Goal: Task Accomplishment & Management: Complete application form

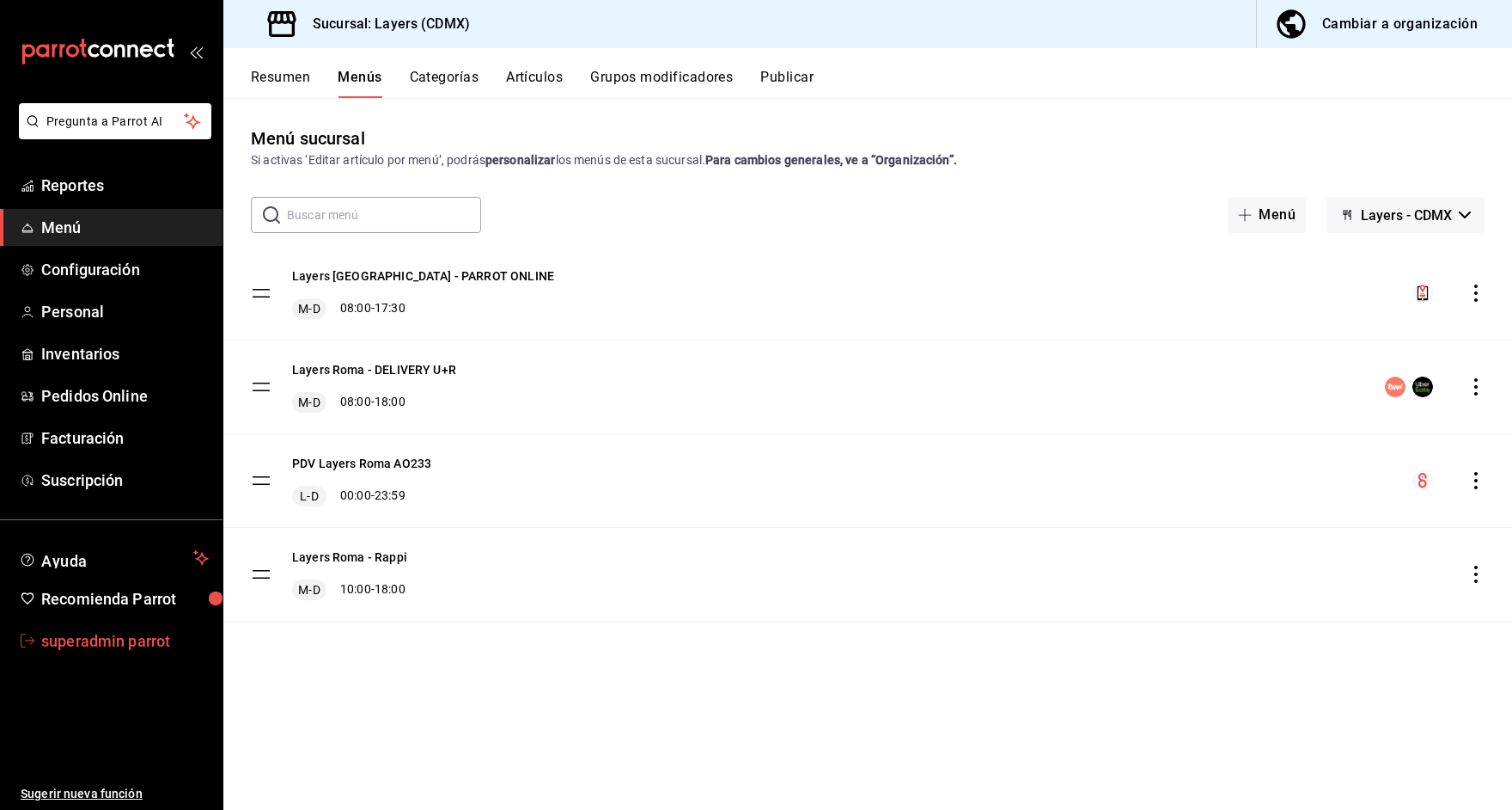
click at [68, 639] on span "superadmin parrot" at bounding box center [125, 641] width 167 height 23
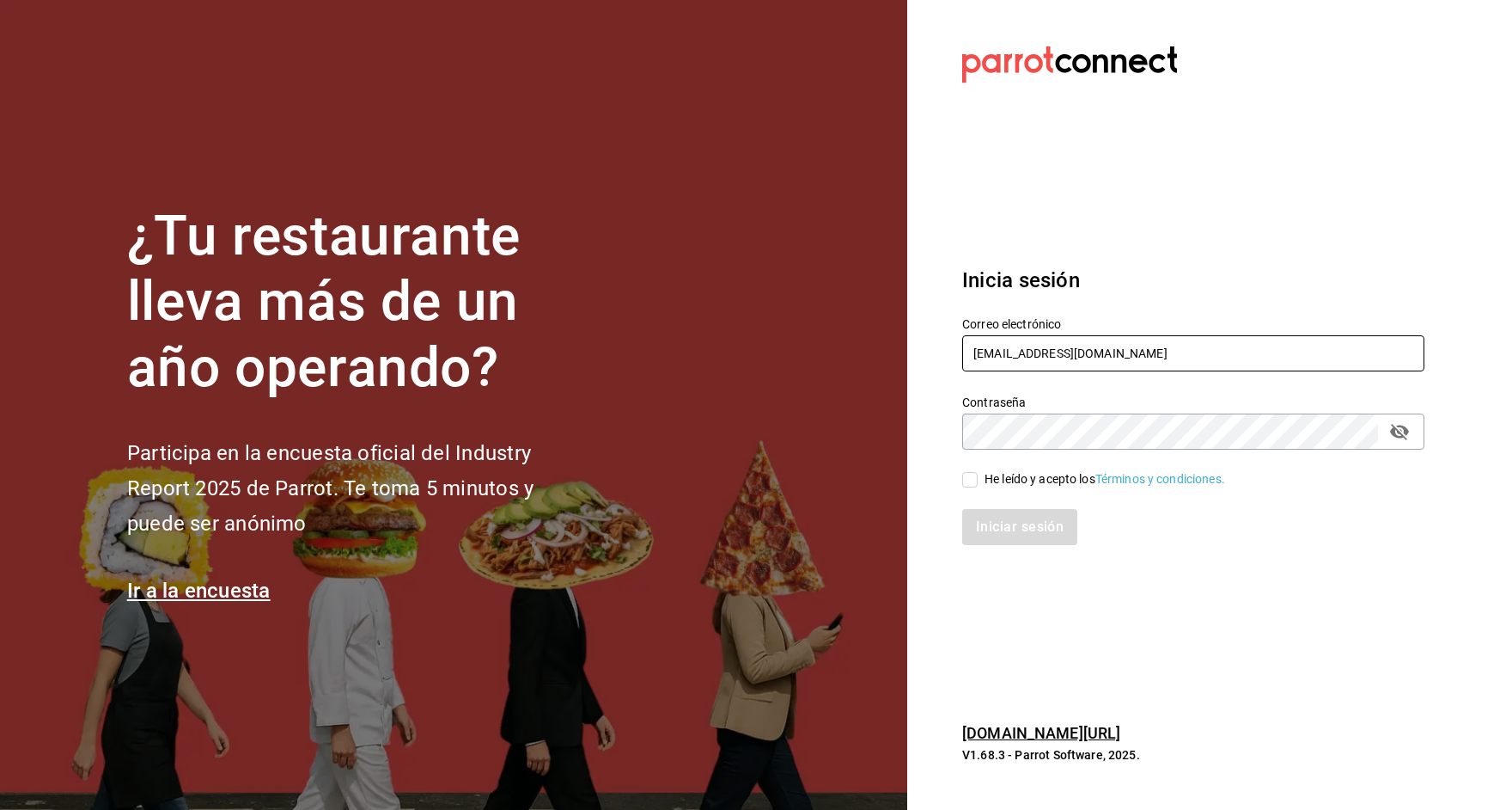
click at [1005, 351] on input "layers@cdmx.com" at bounding box center [1194, 353] width 462 height 36
paste input "dav.villa@gmail.com Parr0tConnec7"
click at [1131, 358] on input "dav.villa@gmail.com Parr0tConnec7" at bounding box center [1194, 353] width 462 height 36
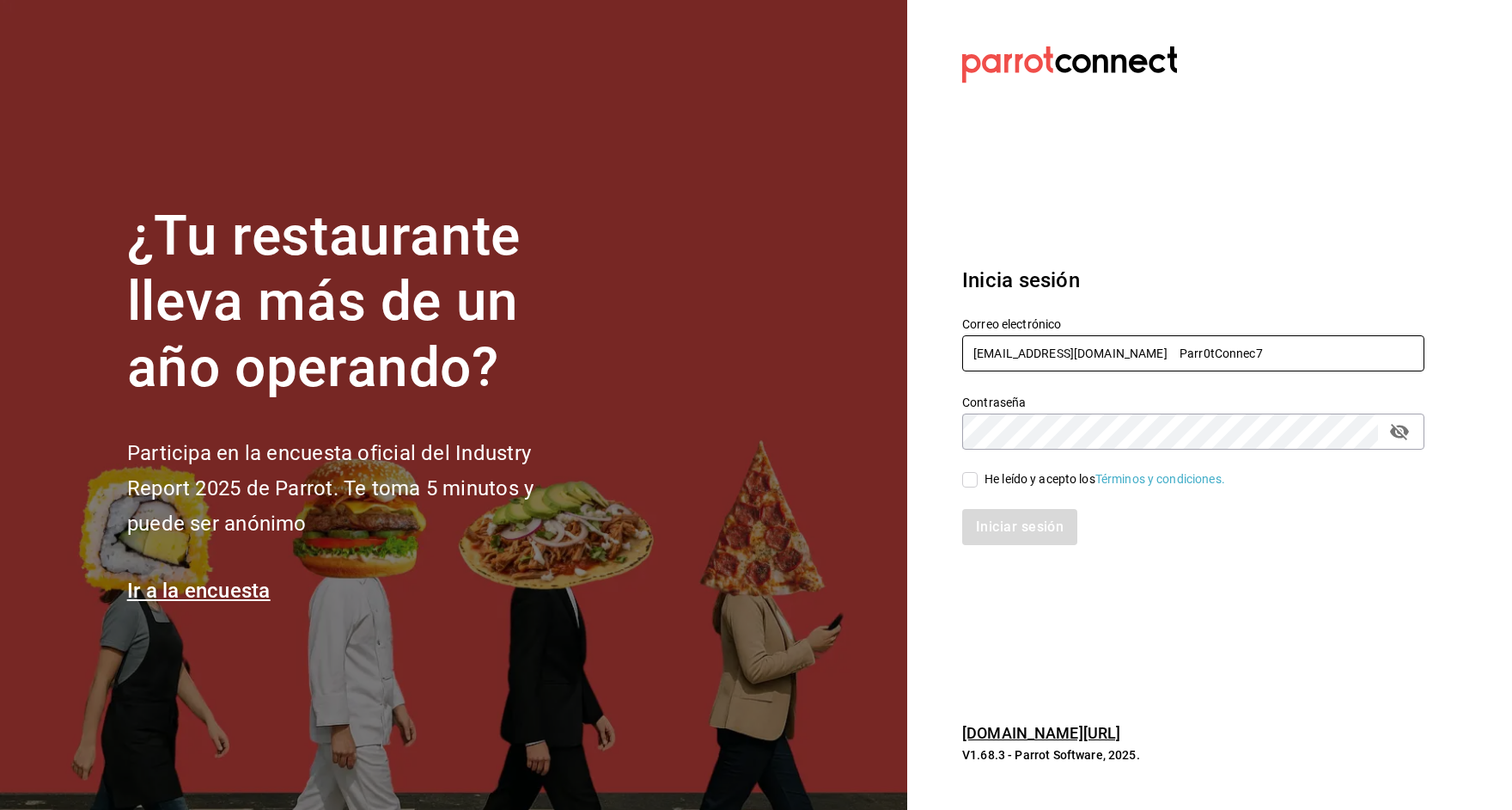
click at [1131, 358] on input "dav.villa@gmail.com Parr0tConnec7" at bounding box center [1194, 353] width 462 height 36
type input "[EMAIL_ADDRESS][DOMAIN_NAME]"
click at [1031, 475] on div "He leído y acepto los Términos y condiciones." at bounding box center [1104, 479] width 240 height 18
click at [978, 475] on input "He leído y acepto los Términos y condiciones." at bounding box center [970, 479] width 15 height 15
checkbox input "true"
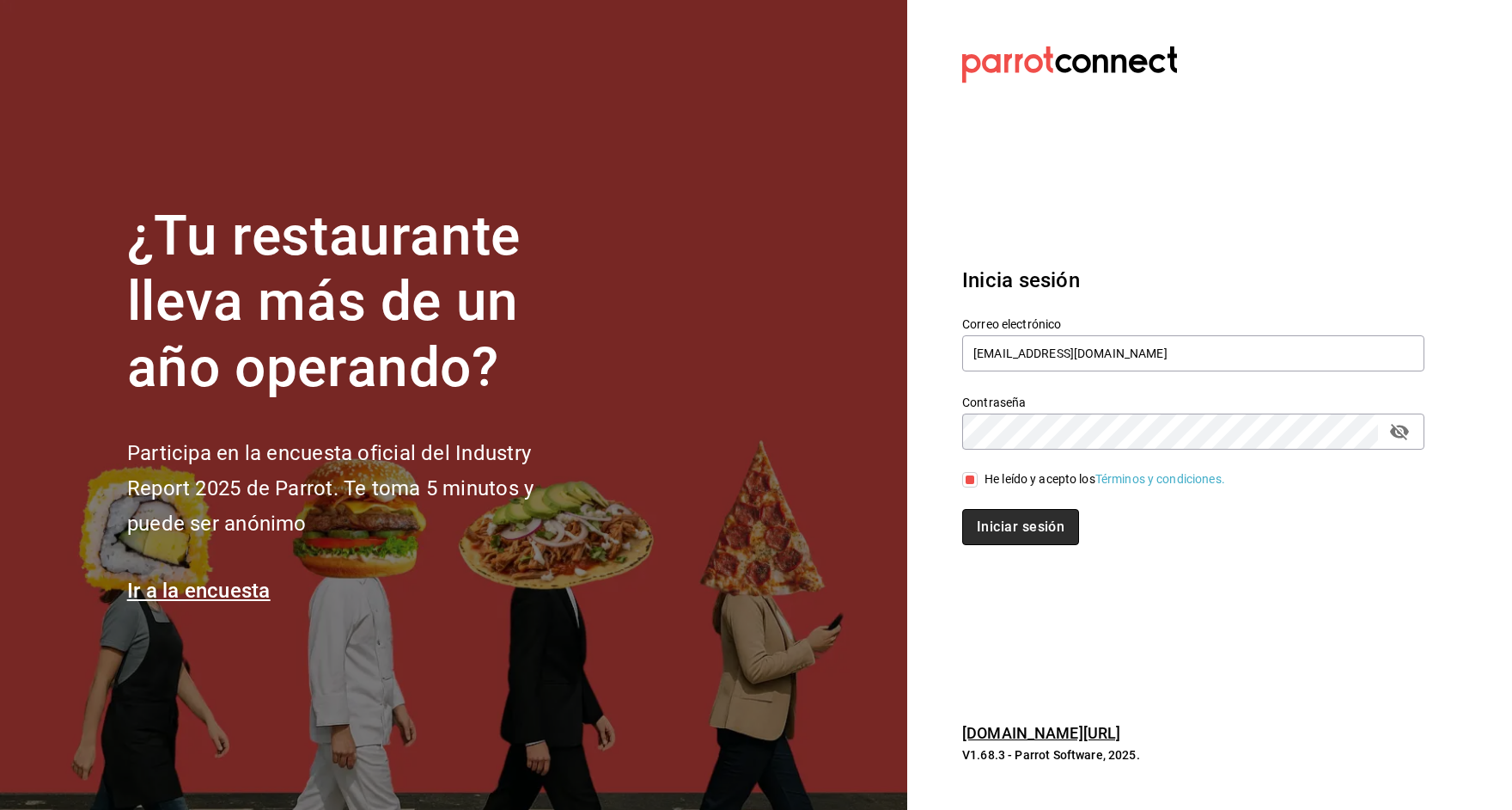
click at [1016, 528] on button "Iniciar sesión" at bounding box center [1021, 526] width 117 height 36
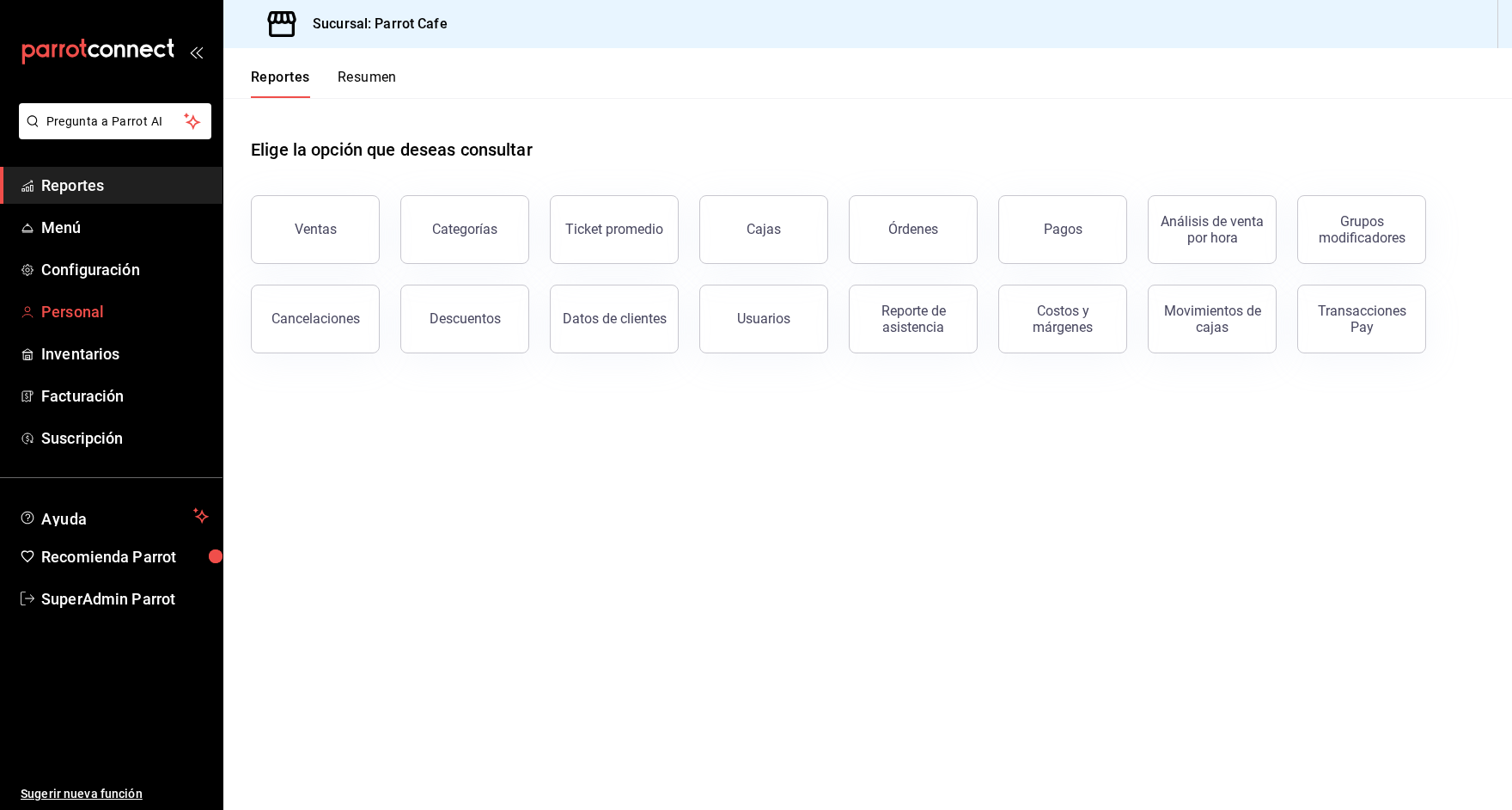
click at [90, 306] on span "Personal" at bounding box center [125, 311] width 167 height 23
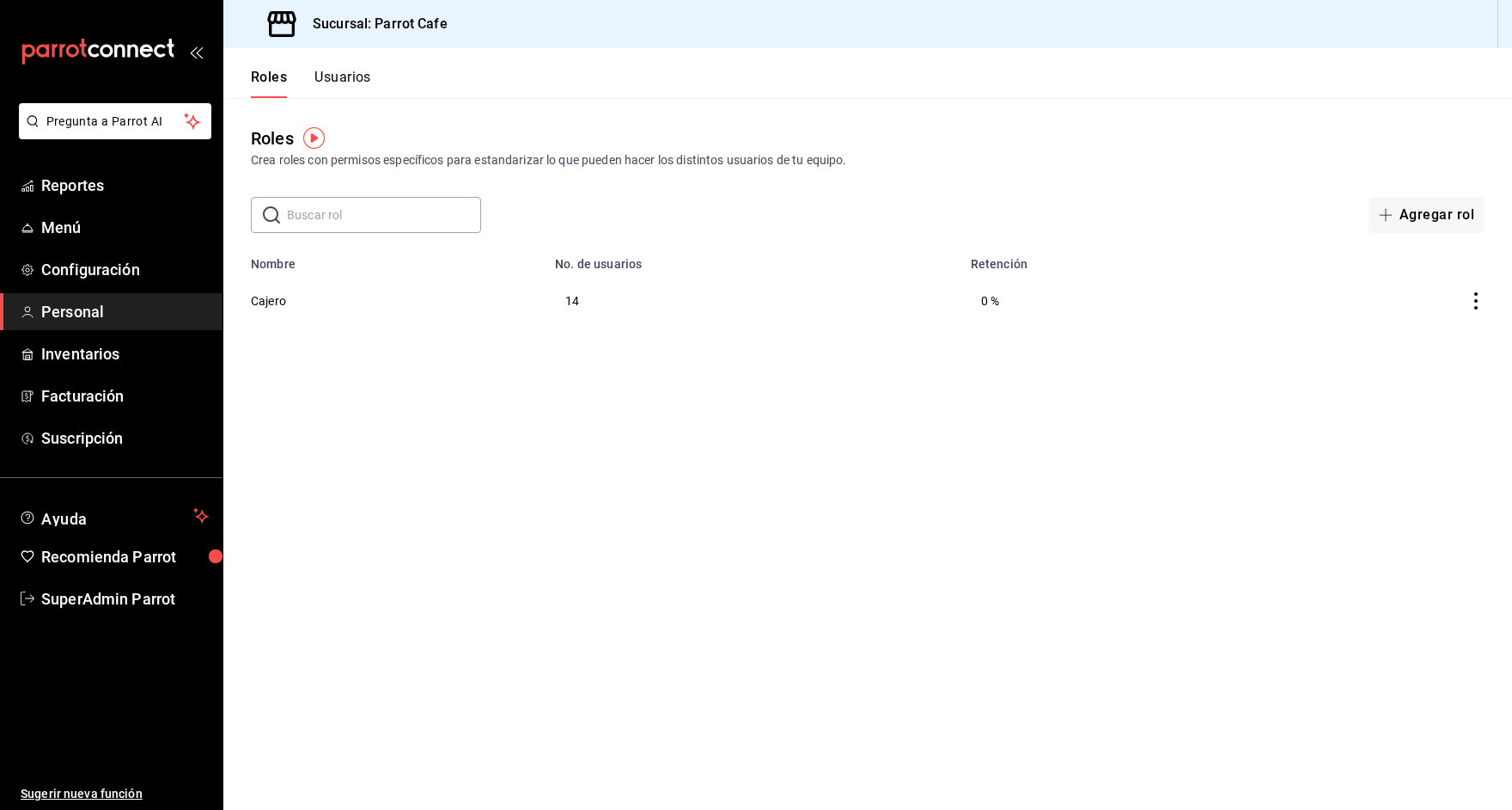
click at [350, 72] on button "Usuarios" at bounding box center [343, 83] width 57 height 29
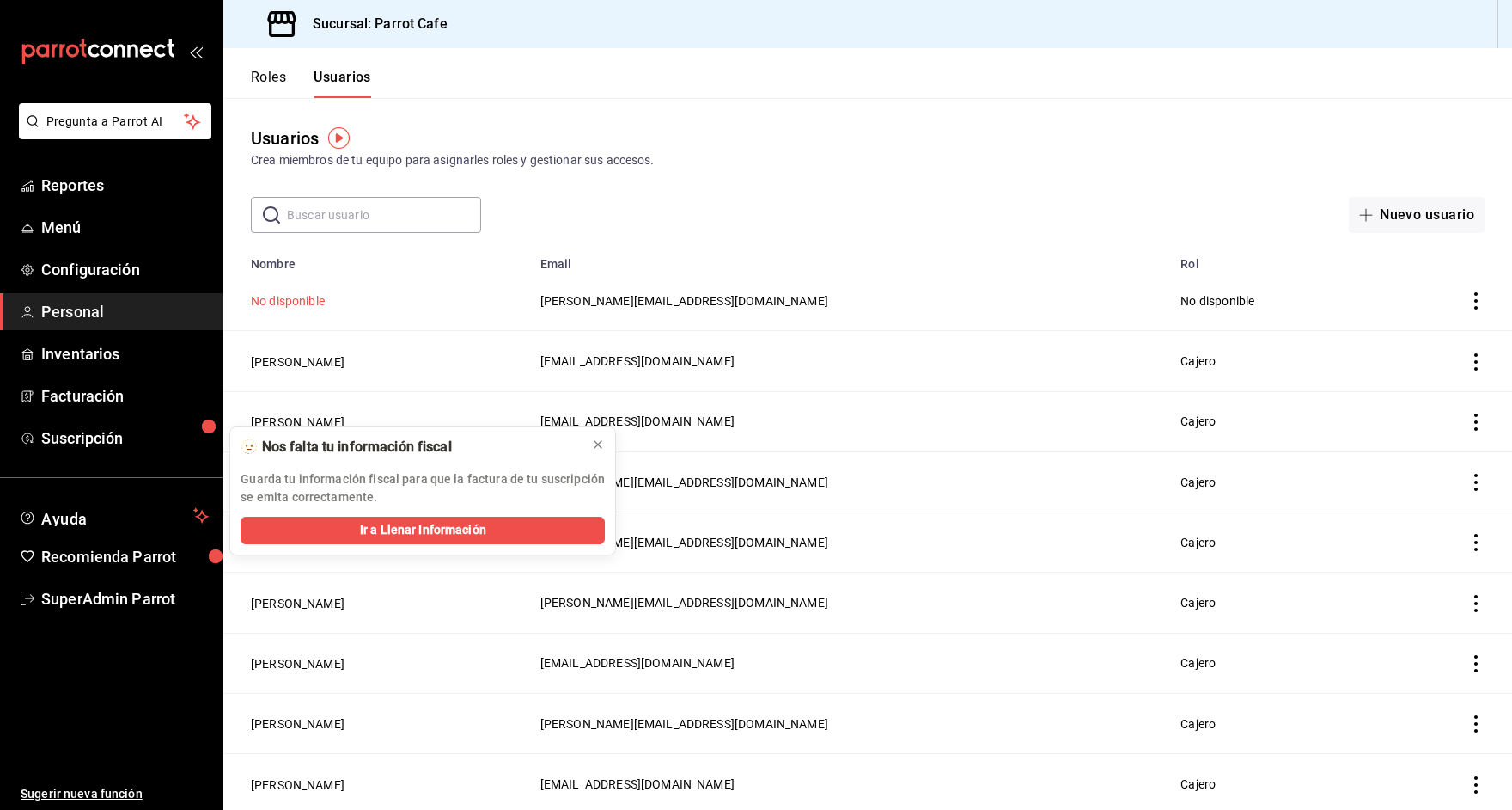
click at [295, 302] on button "No disponible" at bounding box center [288, 301] width 74 height 17
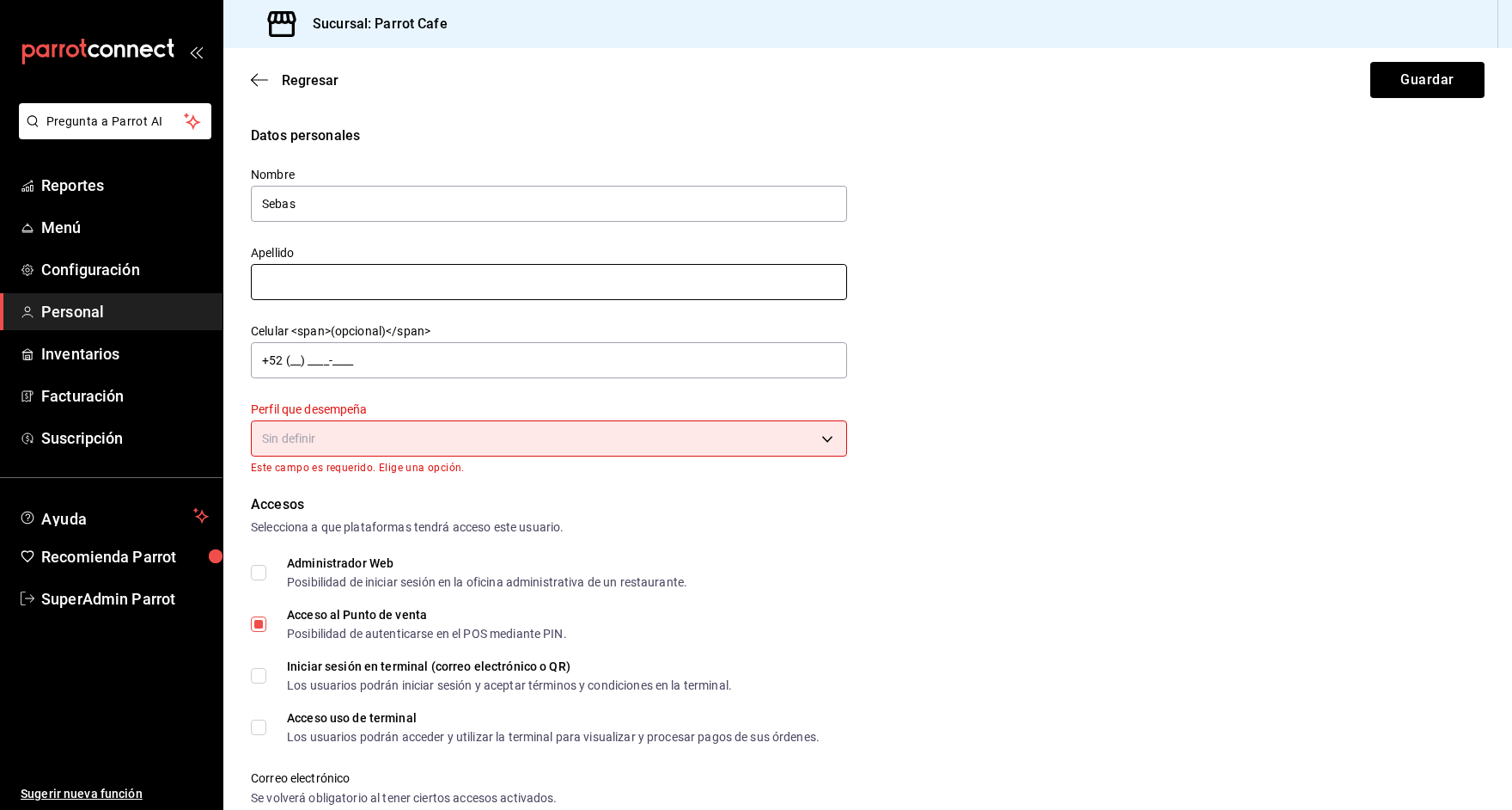
type input "Sebas"
click at [308, 290] on input "text" at bounding box center [549, 282] width 596 height 36
type input "Rodriguez"
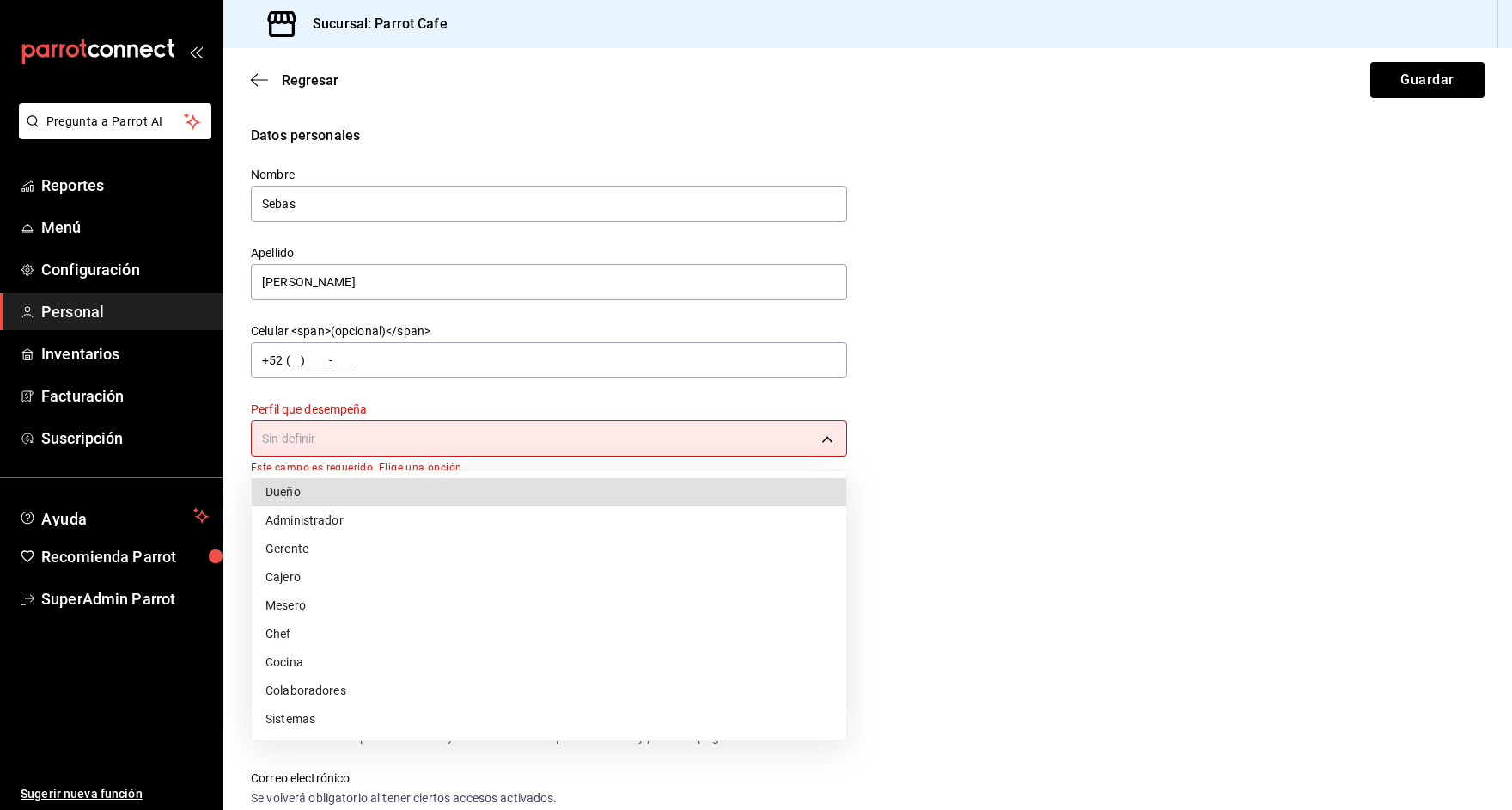
click at [307, 447] on body "Pregunta a Parrot AI Reportes Menú Configuración Personal Inventarios Facturaci…" at bounding box center [756, 405] width 1512 height 810
click at [318, 572] on li "Cajero" at bounding box center [549, 578] width 595 height 29
type input "CASHIER"
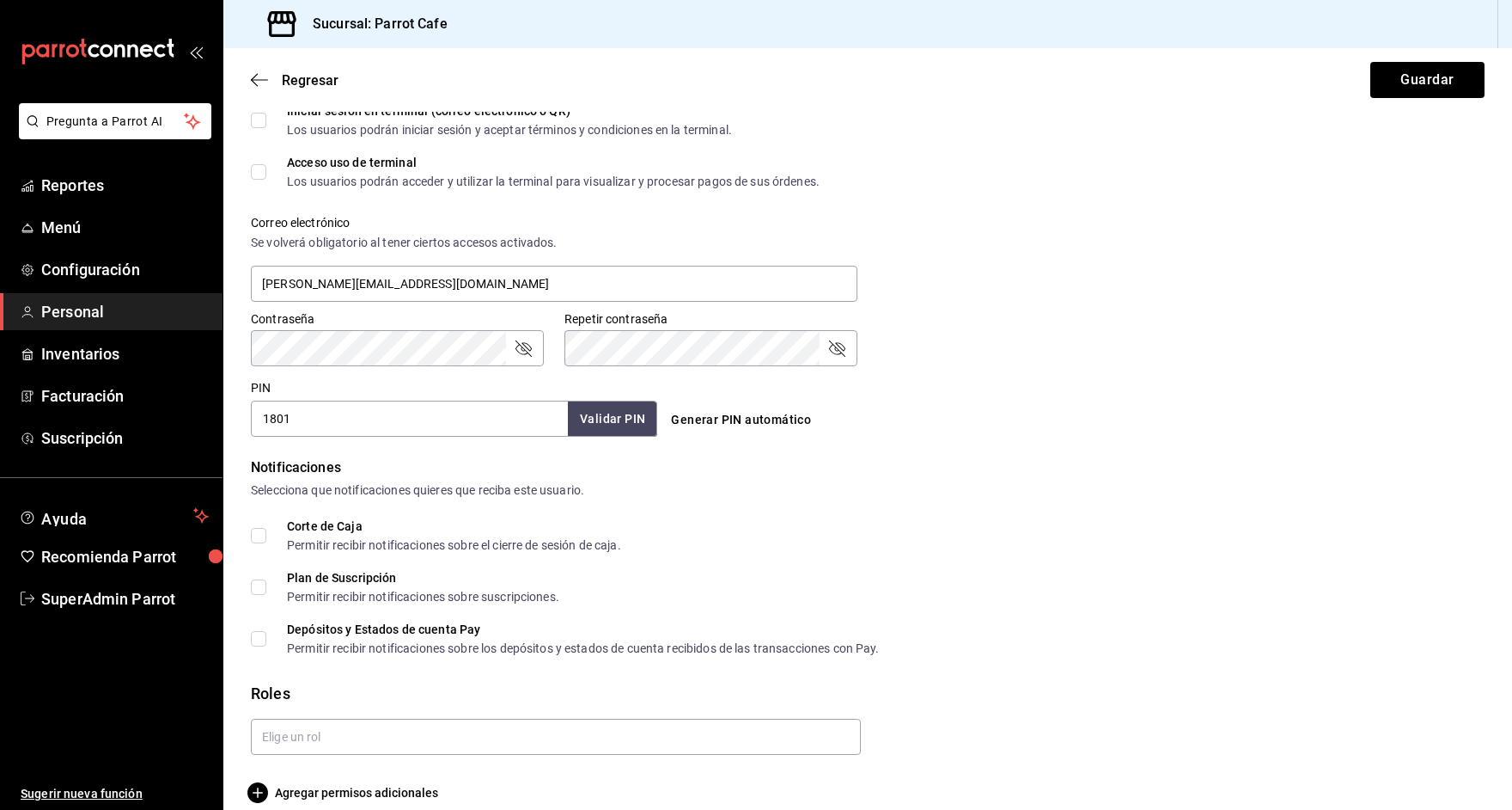
scroll to position [563, 0]
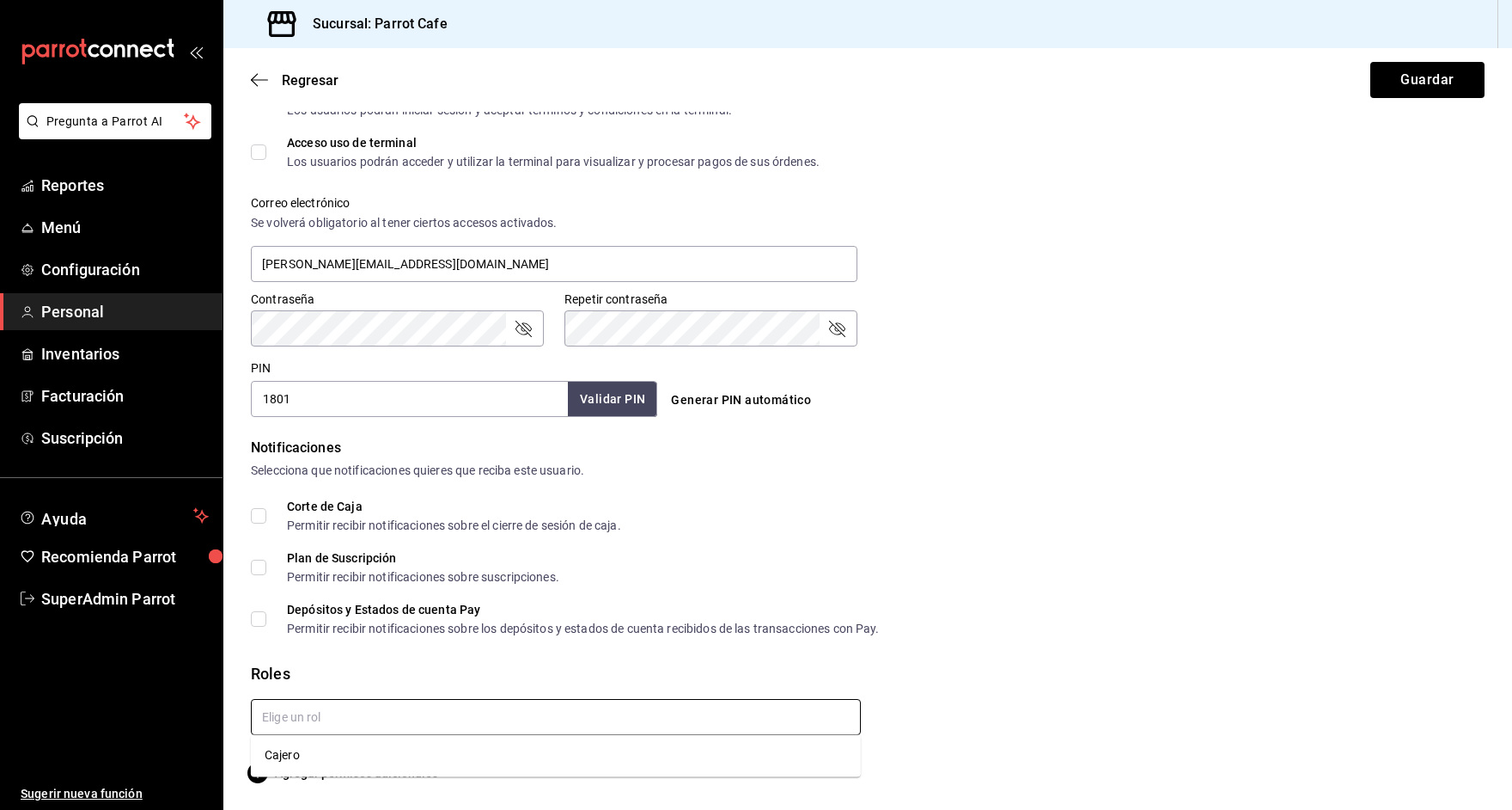
click at [336, 724] on input "text" at bounding box center [556, 716] width 610 height 36
click at [296, 751] on li "Cajero" at bounding box center [556, 755] width 610 height 29
checkbox input "true"
click at [1435, 92] on button "Guardar" at bounding box center [1427, 80] width 114 height 36
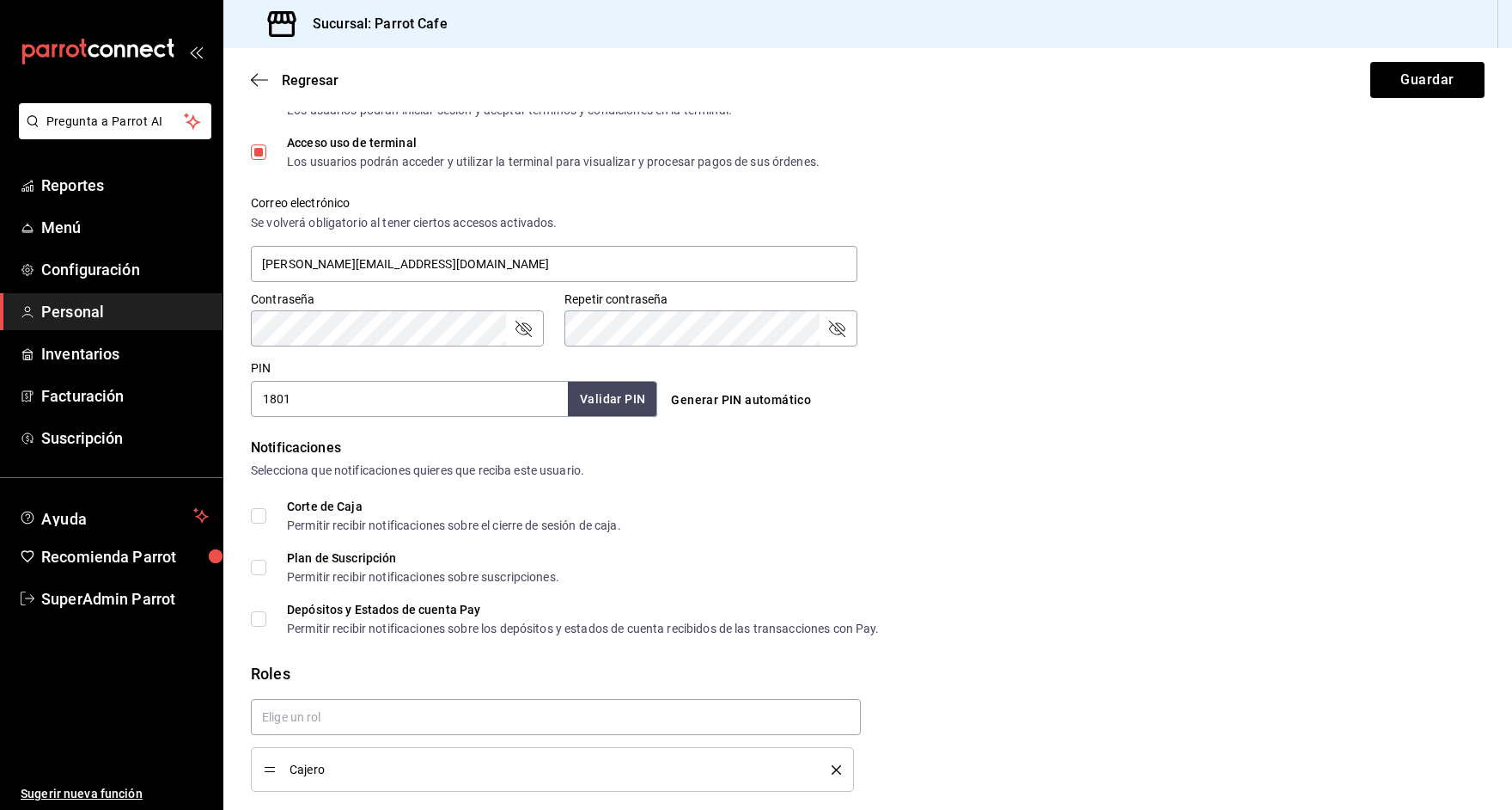
click at [522, 322] on icon "passwordField" at bounding box center [523, 328] width 21 height 21
click at [216, 308] on div "Pregunta a Parrot AI Reportes Menú Configuración Personal Inventarios Facturaci…" at bounding box center [756, 405] width 1512 height 810
click at [1056, 410] on div "Generar PIN automático" at bounding box center [867, 400] width 407 height 32
click at [1442, 73] on button "Guardar" at bounding box center [1427, 80] width 114 height 36
